Goal: Task Accomplishment & Management: Manage account settings

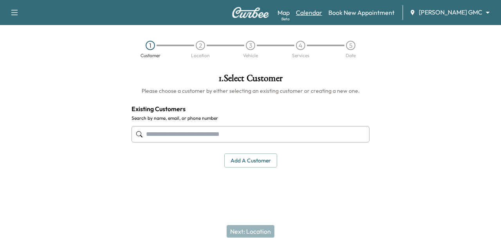
click at [320, 10] on link "Calendar" at bounding box center [309, 12] width 26 height 9
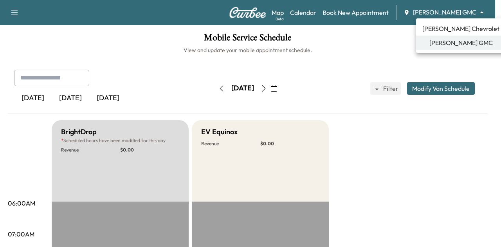
click at [437, 9] on body "Support Log Out Map Beta Calendar Book New Appointment [PERSON_NAME] GMC ******…" at bounding box center [250, 123] width 501 height 247
click at [441, 32] on span "[PERSON_NAME] Chevrolet" at bounding box center [460, 28] width 77 height 9
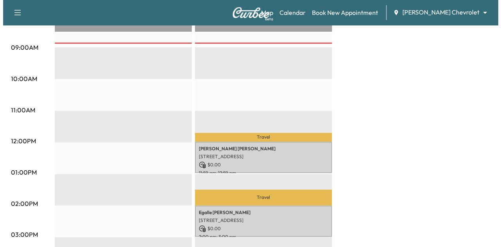
scroll to position [264, 0]
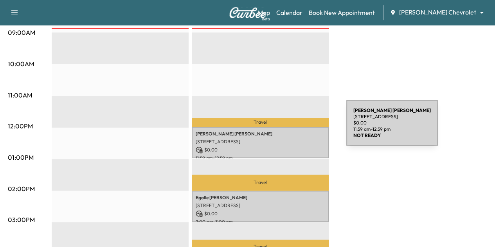
click at [288, 131] on p "[PERSON_NAME]" at bounding box center [260, 134] width 129 height 6
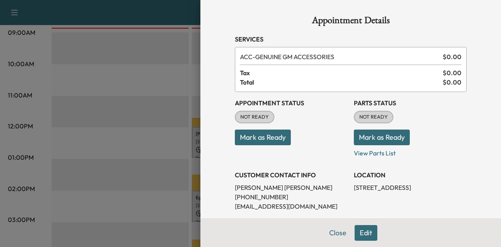
click at [279, 141] on button "Mark as Ready" at bounding box center [263, 138] width 56 height 16
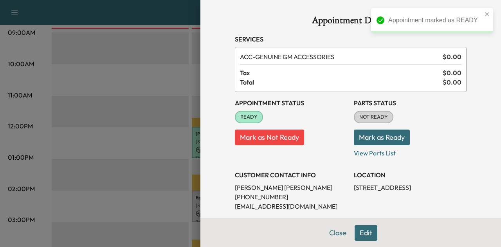
click at [360, 135] on button "Mark as Ready" at bounding box center [382, 138] width 56 height 16
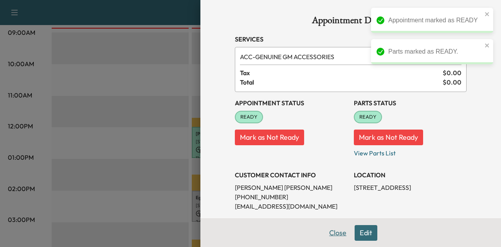
click at [330, 236] on button "Close" at bounding box center [337, 233] width 27 height 16
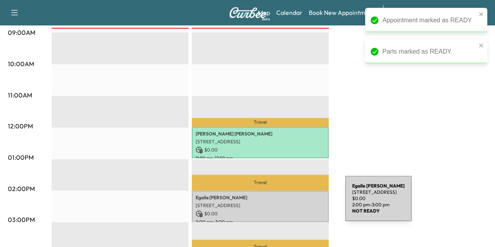
click at [286, 203] on p "[STREET_ADDRESS]" at bounding box center [260, 205] width 129 height 6
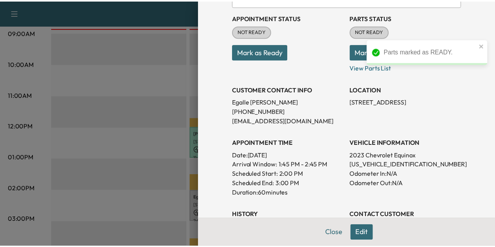
scroll to position [0, 0]
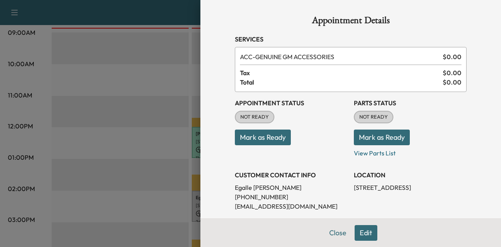
click at [258, 137] on button "Mark as Ready" at bounding box center [263, 138] width 56 height 16
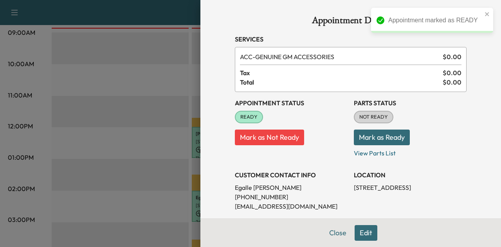
click at [356, 137] on button "Mark as Ready" at bounding box center [382, 138] width 56 height 16
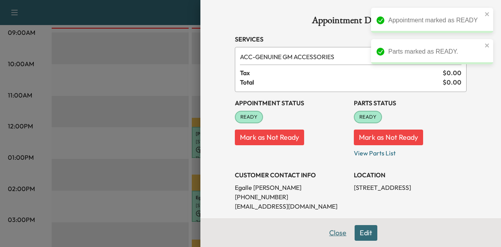
click at [330, 232] on button "Close" at bounding box center [337, 233] width 27 height 16
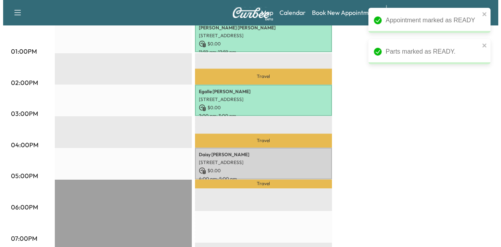
scroll to position [358, 0]
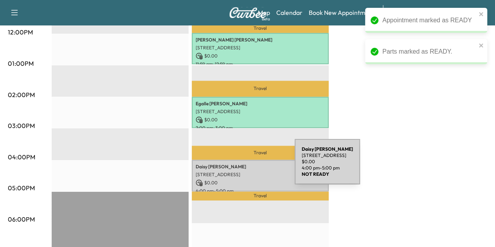
click at [236, 166] on div "[PERSON_NAME] [STREET_ADDRESS] $ 0.00 4:00 pm - 5:00 pm" at bounding box center [260, 176] width 137 height 32
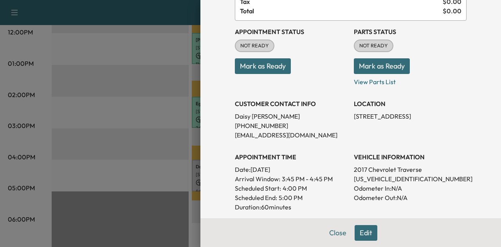
scroll to position [33, 0]
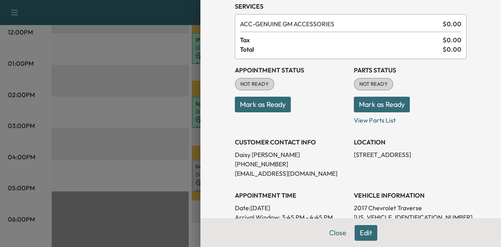
click at [262, 97] on button "Mark as Ready" at bounding box center [263, 105] width 56 height 16
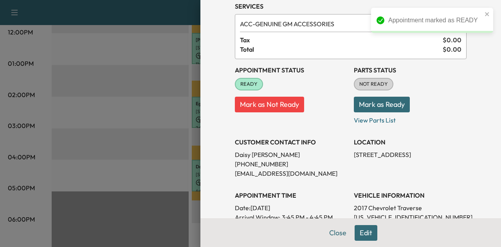
click at [368, 105] on button "Mark as Ready" at bounding box center [382, 105] width 56 height 16
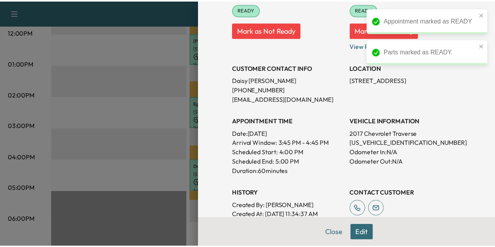
scroll to position [26, 0]
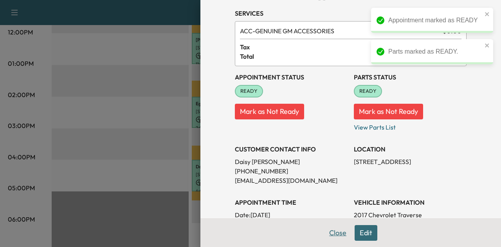
click at [331, 228] on button "Close" at bounding box center [337, 233] width 27 height 16
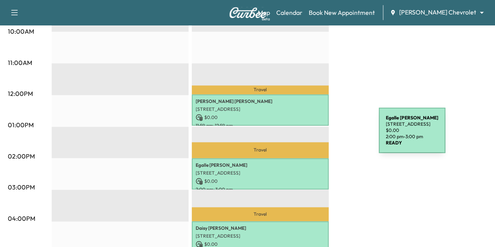
scroll to position [294, 0]
